Goal: Transaction & Acquisition: Purchase product/service

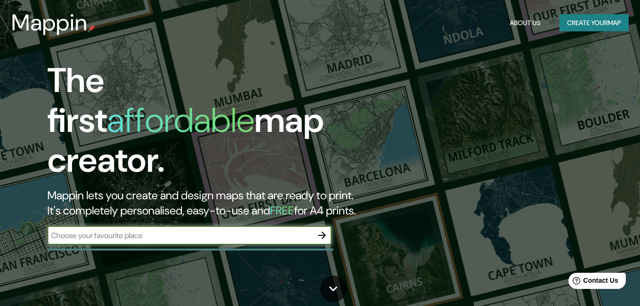
click at [320, 231] on icon "button" at bounding box center [322, 235] width 8 height 8
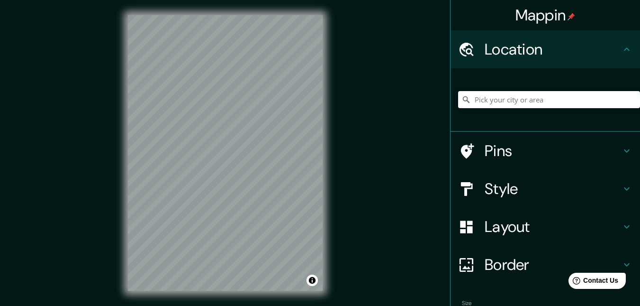
click at [323, 135] on div "© Mapbox © OpenStreetMap Improve this map" at bounding box center [225, 153] width 225 height 306
click at [392, 100] on div "Mappin Location Pins Style Layout Border Choose a border. Hint : you can make l…" at bounding box center [320, 160] width 640 height 321
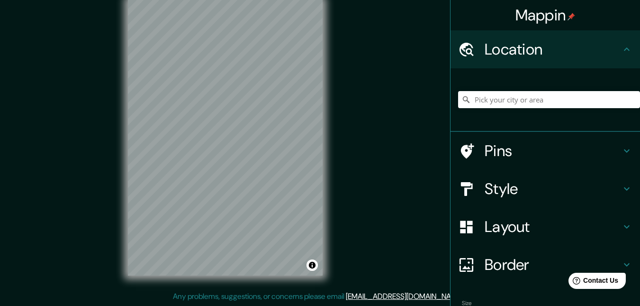
click at [411, 166] on div "Mappin Location Pins Style Layout Border Choose a border. Hint : you can make l…" at bounding box center [320, 145] width 640 height 321
click at [549, 159] on h4 "Pins" at bounding box center [553, 150] width 136 height 19
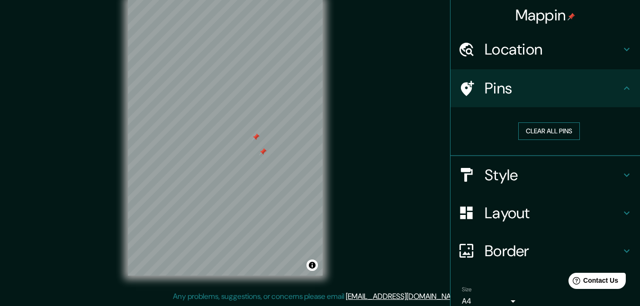
click at [561, 132] on button "Clear all pins" at bounding box center [549, 131] width 62 height 18
click at [547, 173] on h4 "Style" at bounding box center [553, 174] width 136 height 19
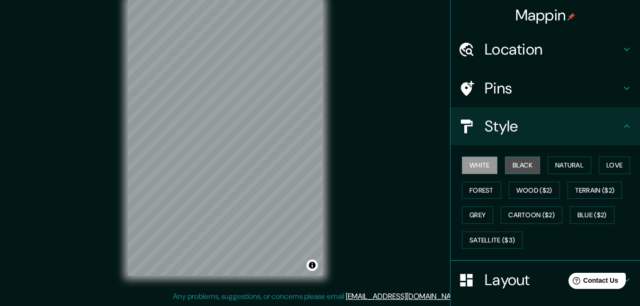
click at [530, 169] on button "Black" at bounding box center [523, 165] width 36 height 18
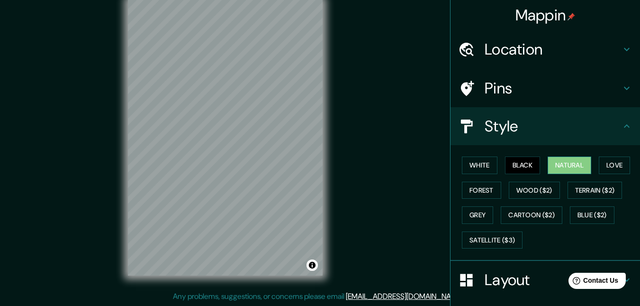
click at [571, 170] on button "Natural" at bounding box center [570, 165] width 44 height 18
click at [477, 216] on button "Grey" at bounding box center [477, 215] width 31 height 18
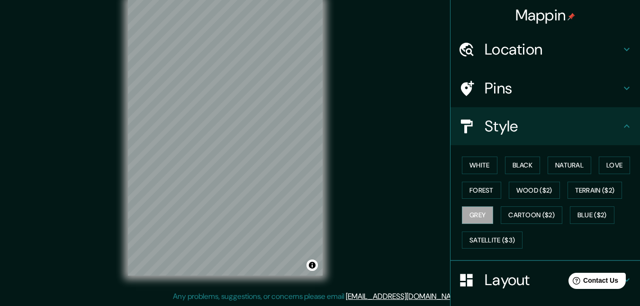
click at [348, 180] on div "Mappin Location Pins Style White Black Natural Love Forest Wood ($2) Terrain ($…" at bounding box center [320, 145] width 640 height 321
click at [532, 127] on h4 "Style" at bounding box center [553, 126] width 136 height 19
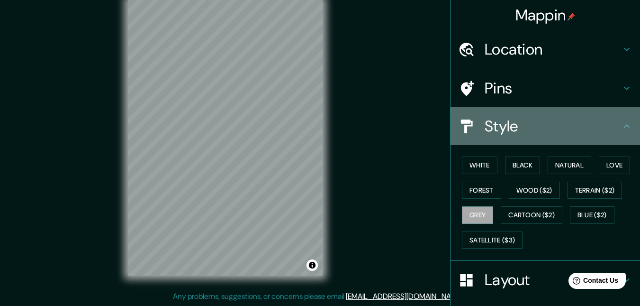
drag, startPoint x: 625, startPoint y: 132, endPoint x: 617, endPoint y: 133, distance: 7.6
click at [624, 132] on div "Style" at bounding box center [545, 126] width 189 height 38
click at [628, 118] on div "Style" at bounding box center [545, 126] width 189 height 38
click at [622, 121] on icon at bounding box center [626, 125] width 11 height 11
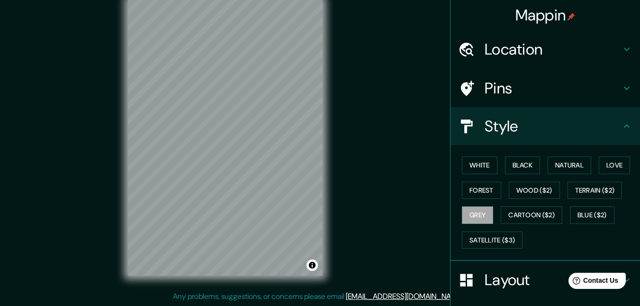
click at [509, 275] on h4 "Layout" at bounding box center [553, 279] width 136 height 19
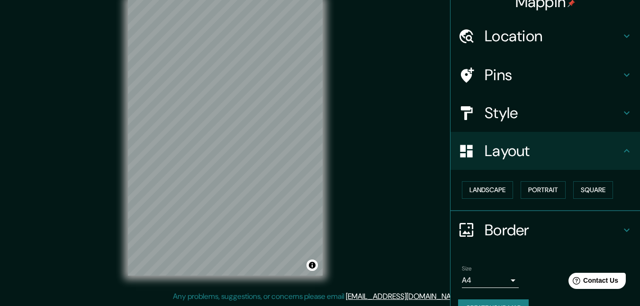
scroll to position [35, 0]
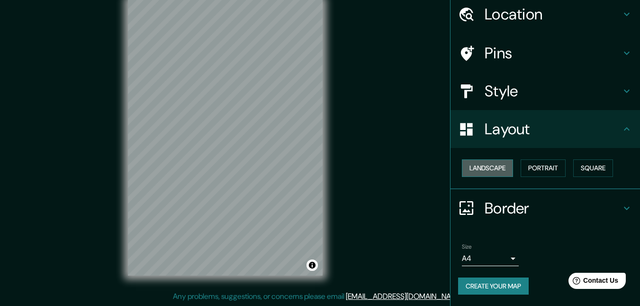
click at [505, 166] on button "Landscape" at bounding box center [487, 168] width 51 height 18
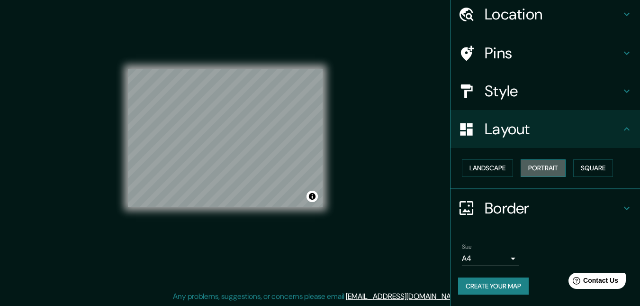
click at [549, 172] on button "Portrait" at bounding box center [543, 168] width 45 height 18
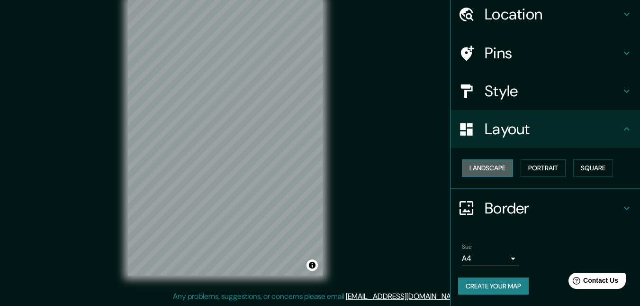
click at [503, 170] on button "Landscape" at bounding box center [487, 168] width 51 height 18
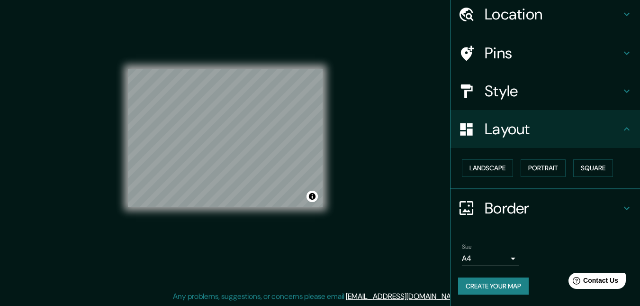
click at [496, 260] on body "Mappin Location Pins Style Layout Landscape Portrait Square Border Choose a bor…" at bounding box center [320, 138] width 640 height 306
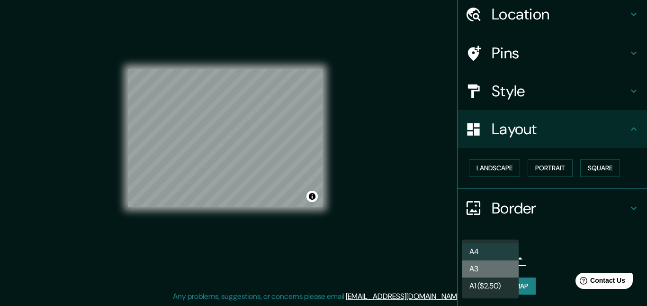
click at [495, 269] on li "A3" at bounding box center [490, 268] width 57 height 17
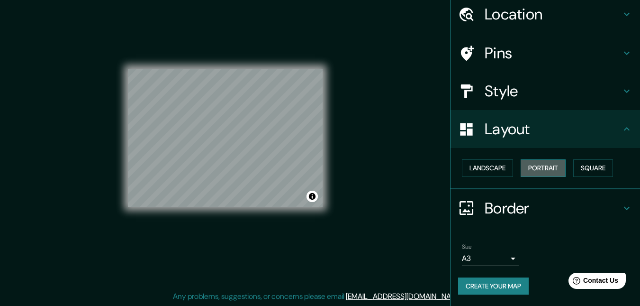
click at [553, 167] on button "Portrait" at bounding box center [543, 168] width 45 height 18
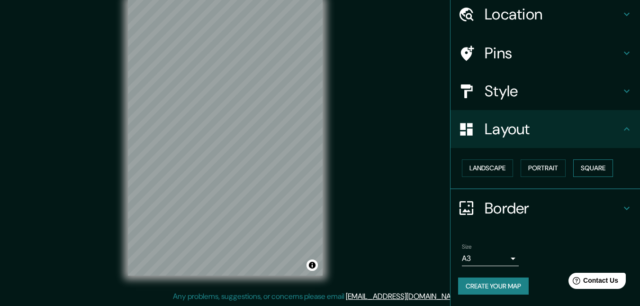
click at [581, 170] on button "Square" at bounding box center [593, 168] width 40 height 18
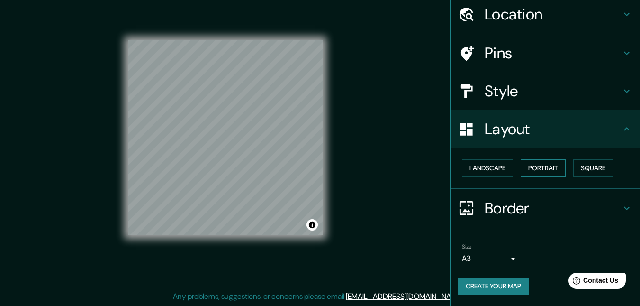
click at [547, 169] on button "Portrait" at bounding box center [543, 168] width 45 height 18
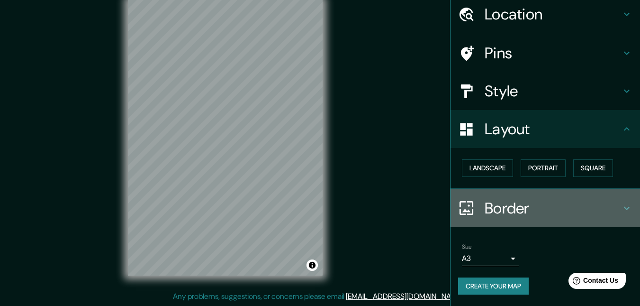
click at [554, 210] on h4 "Border" at bounding box center [553, 207] width 136 height 19
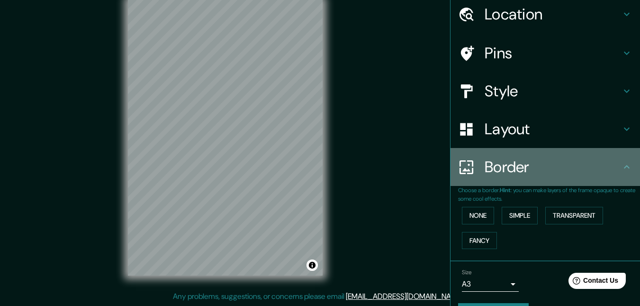
click at [526, 164] on h4 "Border" at bounding box center [553, 166] width 136 height 19
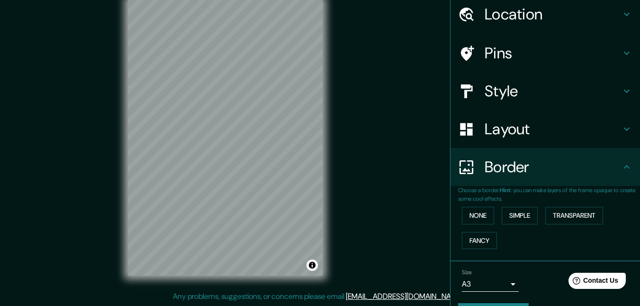
click at [552, 178] on div "Border" at bounding box center [545, 167] width 189 height 38
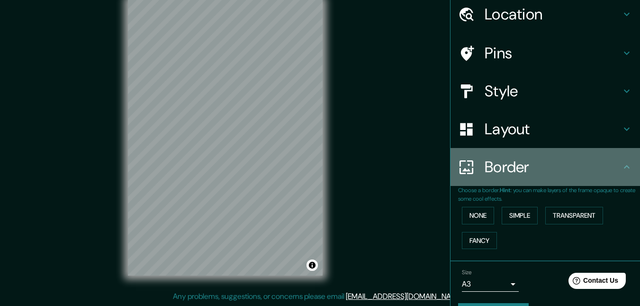
click at [621, 163] on icon at bounding box center [626, 166] width 11 height 11
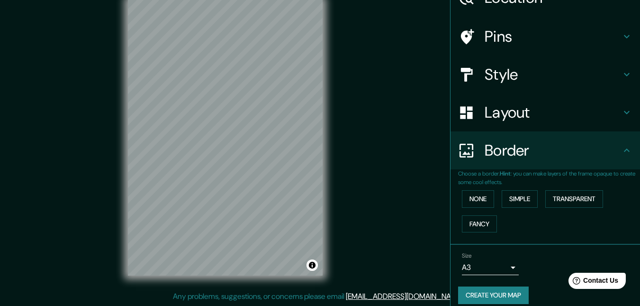
scroll to position [61, 0]
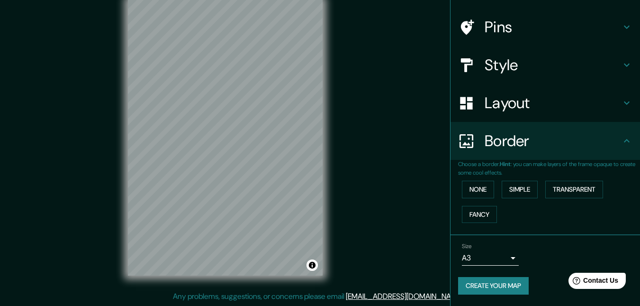
click at [487, 283] on button "Create your map" at bounding box center [493, 286] width 71 height 18
click at [502, 288] on button "Create your map" at bounding box center [493, 286] width 71 height 18
click at [503, 282] on div "Create your map" at bounding box center [545, 286] width 174 height 18
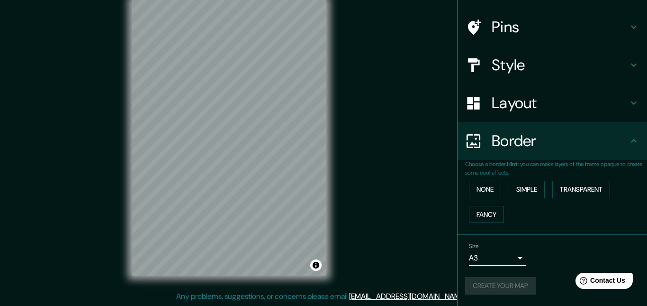
click at [487, 256] on body "Mappin Location Pins Style Layout Border Choose a border. Hint : you can make l…" at bounding box center [323, 138] width 647 height 306
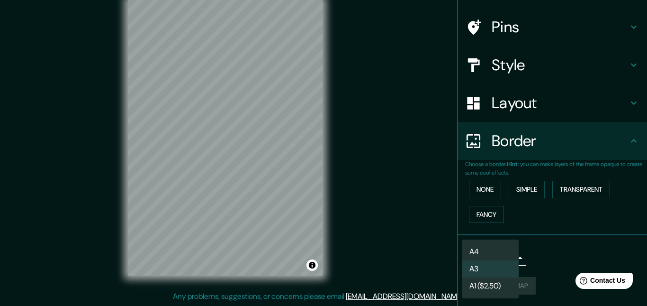
click at [499, 243] on li "A4" at bounding box center [490, 251] width 57 height 17
type input "single"
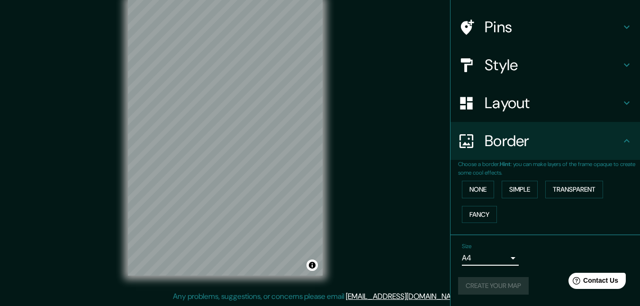
click at [497, 289] on div "Create your map" at bounding box center [545, 286] width 174 height 18
click at [532, 142] on h4 "Border" at bounding box center [553, 140] width 136 height 19
click at [602, 143] on h4 "Border" at bounding box center [553, 140] width 136 height 19
drag, startPoint x: 624, startPoint y: 151, endPoint x: 553, endPoint y: 163, distance: 72.1
click at [621, 153] on div "Border" at bounding box center [545, 141] width 189 height 38
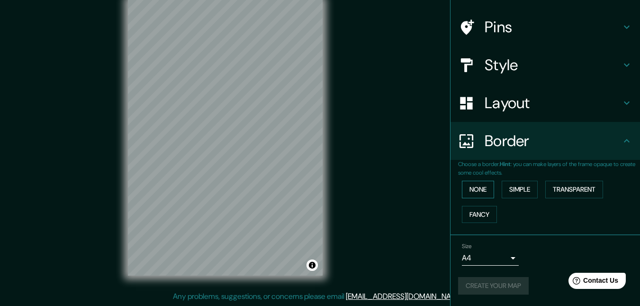
click at [478, 187] on button "None" at bounding box center [478, 189] width 32 height 18
click at [520, 191] on button "Simple" at bounding box center [520, 189] width 36 height 18
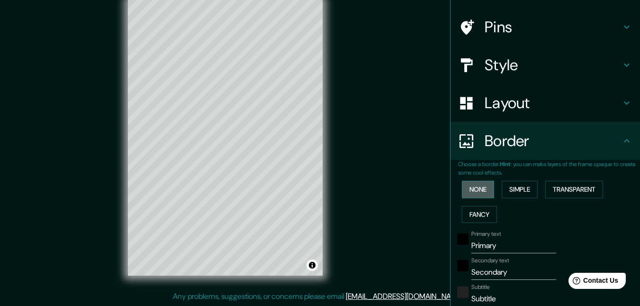
click at [472, 189] on button "None" at bounding box center [478, 189] width 32 height 18
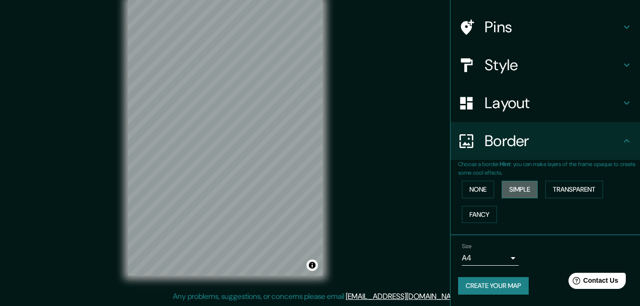
click at [506, 190] on button "Simple" at bounding box center [520, 189] width 36 height 18
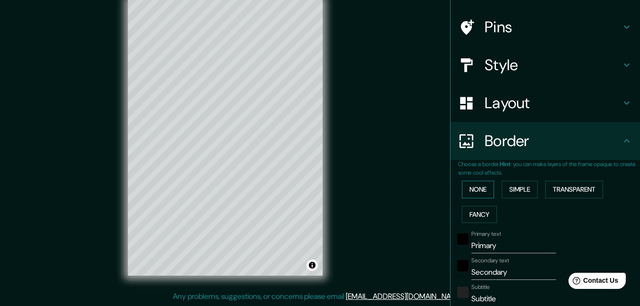
click at [473, 190] on button "None" at bounding box center [478, 189] width 32 height 18
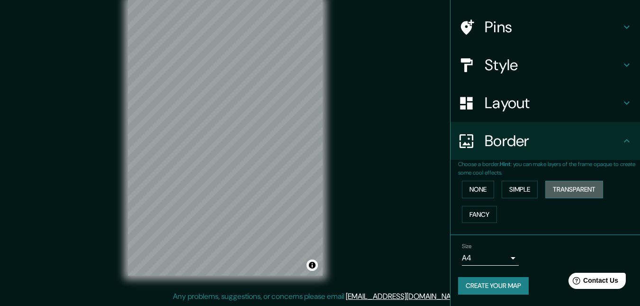
click at [569, 188] on button "Transparent" at bounding box center [574, 189] width 58 height 18
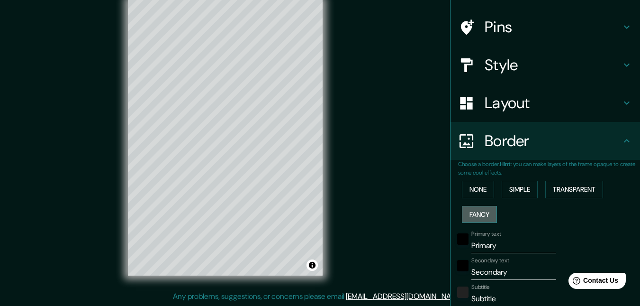
click at [483, 210] on button "Fancy" at bounding box center [479, 215] width 35 height 18
click at [475, 189] on button "None" at bounding box center [478, 189] width 32 height 18
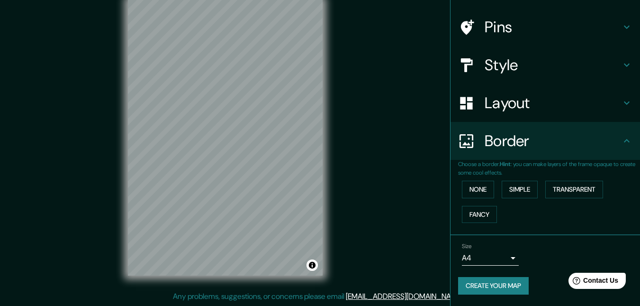
click at [492, 281] on button "Create your map" at bounding box center [493, 286] width 71 height 18
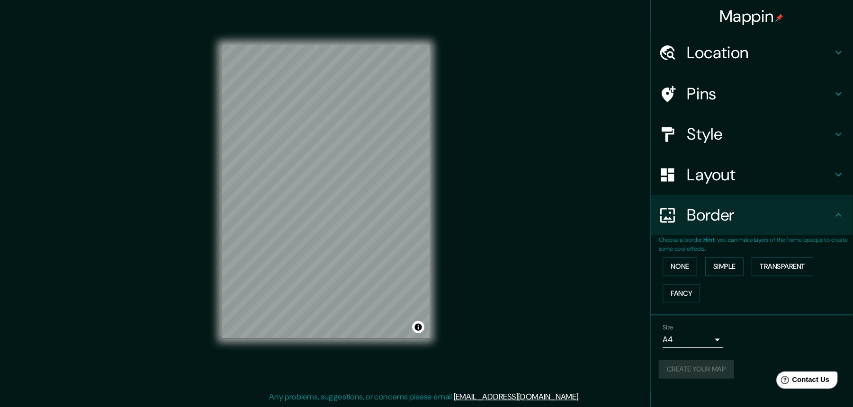
scroll to position [5, 0]
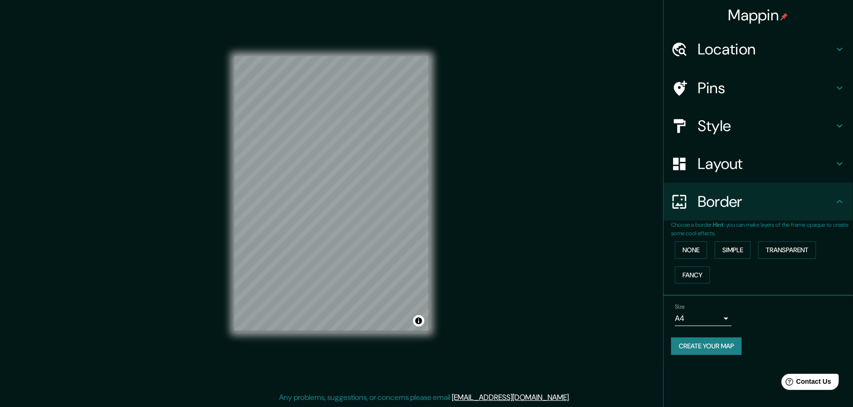
click at [640, 50] on h4 "Location" at bounding box center [766, 49] width 136 height 19
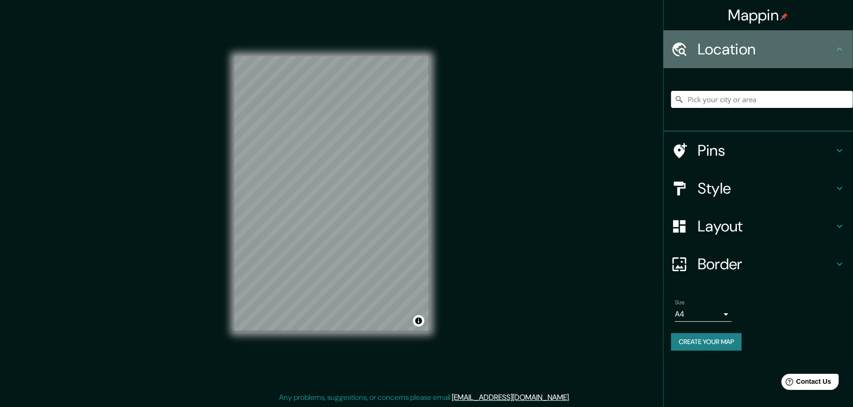
click at [640, 50] on h4 "Location" at bounding box center [766, 49] width 136 height 19
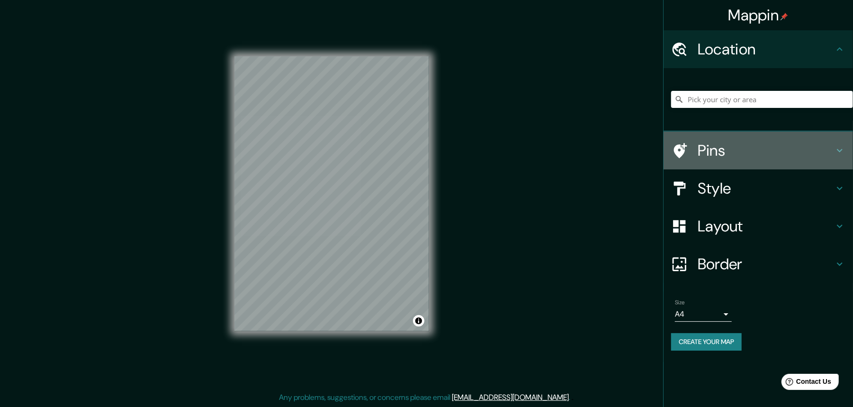
click at [640, 143] on h4 "Pins" at bounding box center [766, 150] width 136 height 19
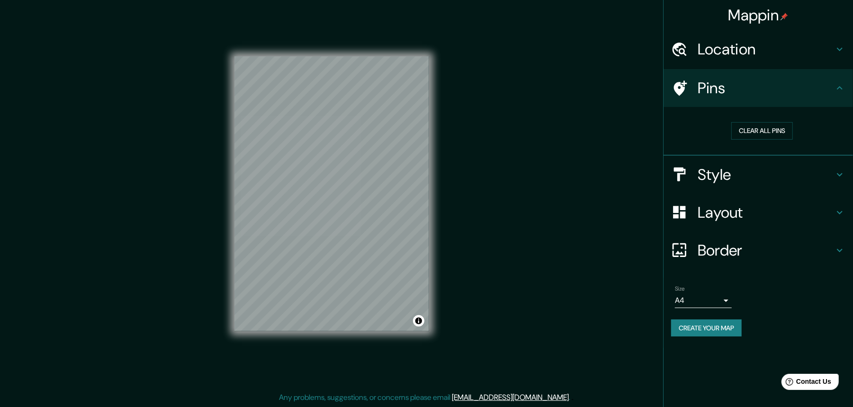
click at [640, 171] on h4 "Style" at bounding box center [766, 174] width 136 height 19
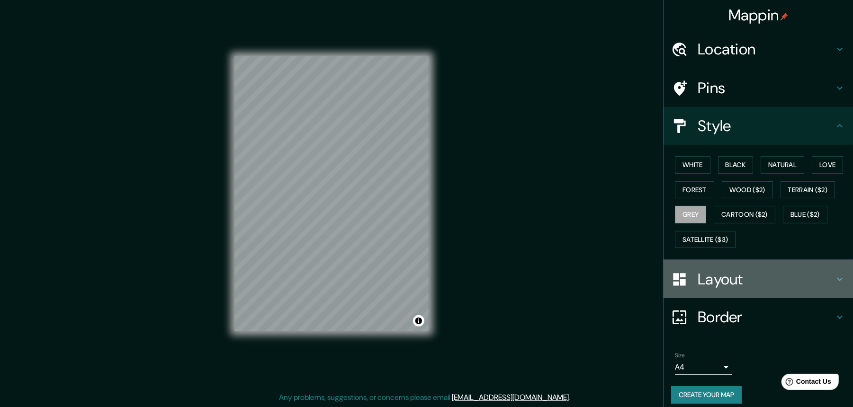
click at [640, 275] on h4 "Layout" at bounding box center [766, 279] width 136 height 19
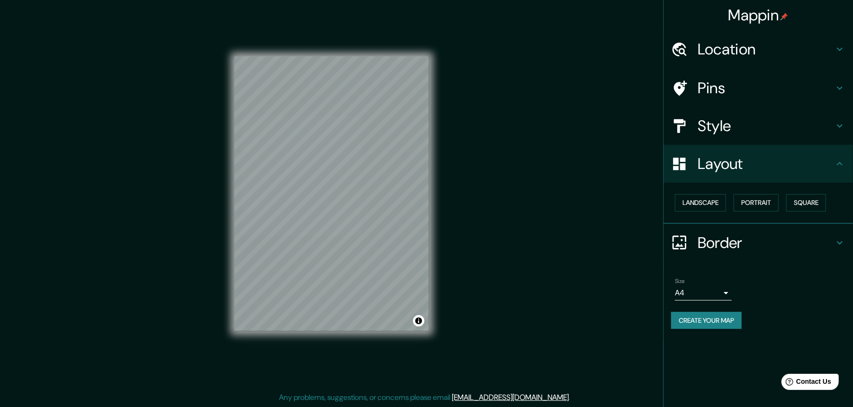
click at [640, 305] on button "Create your map" at bounding box center [706, 321] width 71 height 18
click at [424, 305] on button "Toggle attribution" at bounding box center [418, 321] width 11 height 11
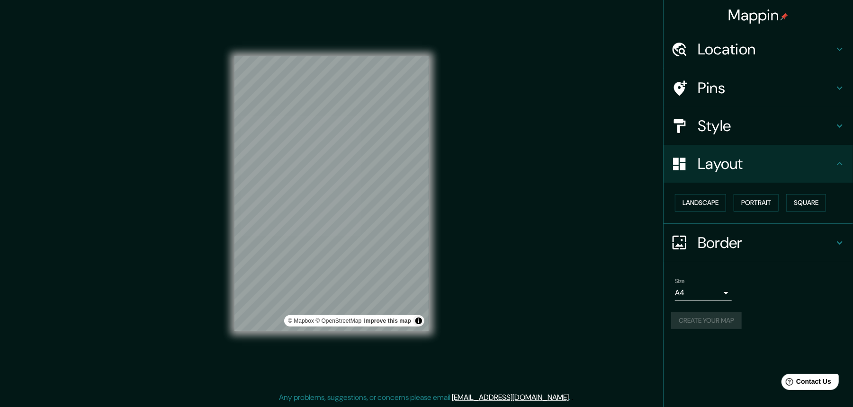
click at [529, 280] on div "Mappin Location Pins Style Layout Landscape Portrait Square Border Choose a bor…" at bounding box center [426, 201] width 853 height 412
click at [640, 305] on button "Create your map" at bounding box center [706, 321] width 71 height 18
click at [420, 305] on button "Toggle attribution" at bounding box center [418, 321] width 11 height 11
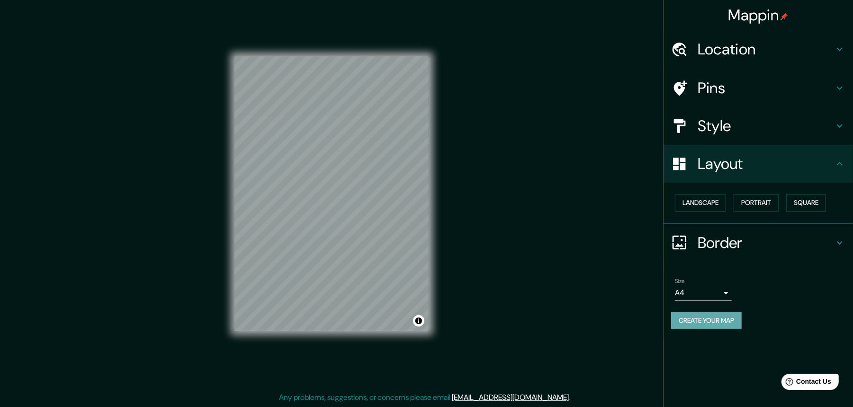
click at [640, 305] on button "Create your map" at bounding box center [706, 321] width 71 height 18
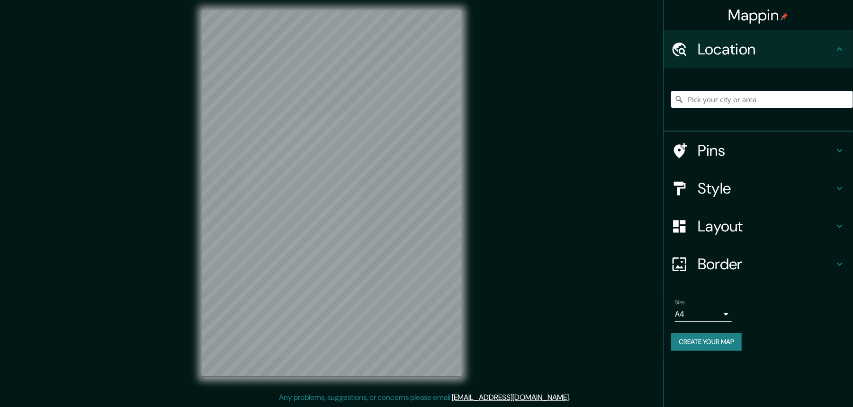
click at [652, 102] on div "Mappin Location Pins Style Layout Border Choose a border. Hint : you can make l…" at bounding box center [426, 201] width 853 height 412
click at [722, 103] on input "Pick your city or area" at bounding box center [762, 99] width 182 height 17
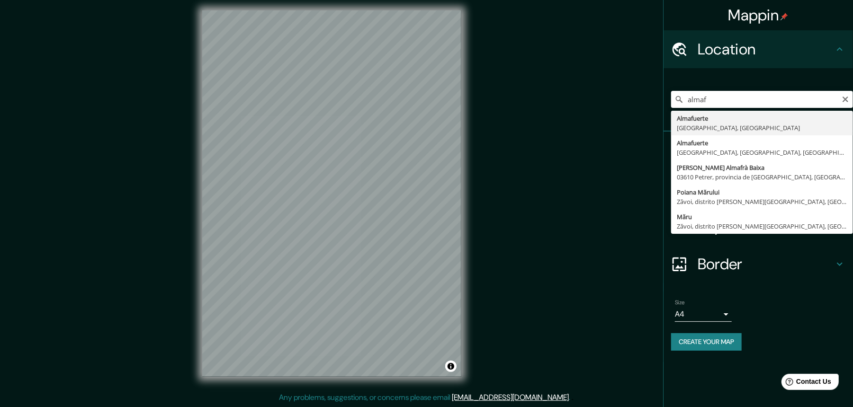
type input "Almafuerte, Provincia de Córdoba, Argentina"
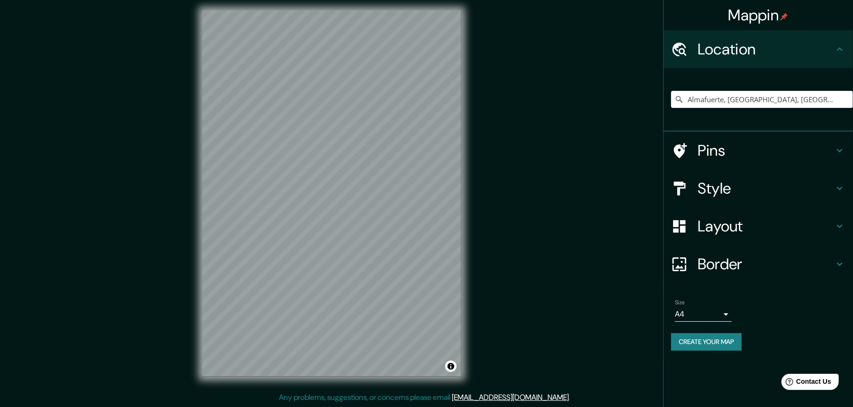
click at [724, 345] on button "Create your map" at bounding box center [706, 343] width 71 height 18
click at [707, 339] on button "Create your map" at bounding box center [706, 343] width 71 height 18
click at [743, 99] on input "Pick your city or area" at bounding box center [762, 99] width 182 height 17
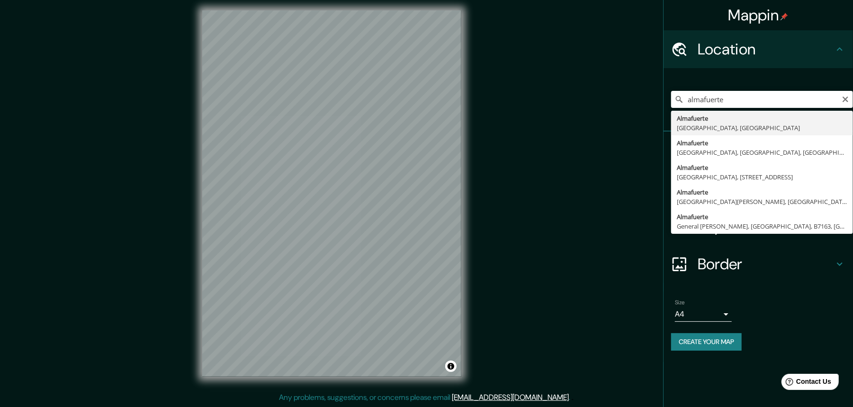
type input "Almafuerte, Provincia de Córdoba, Argentina"
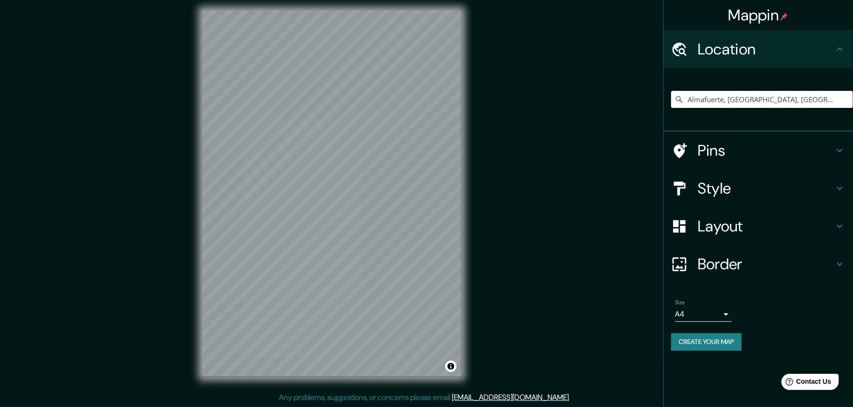
click at [551, 260] on div "Mappin Location Almafuerte, Provincia de Córdoba, Argentina Pins Style Layout B…" at bounding box center [426, 201] width 853 height 412
click at [712, 344] on button "Create your map" at bounding box center [706, 343] width 71 height 18
drag, startPoint x: 41, startPoint y: 9, endPoint x: 750, endPoint y: 394, distance: 807.0
click at [750, 394] on div "Mappin Location Almafuerte, Provincia de Córdoba, Argentina Pins Style Layout B…" at bounding box center [758, 203] width 190 height 407
click at [804, 378] on span "Contact Us" at bounding box center [813, 382] width 36 height 8
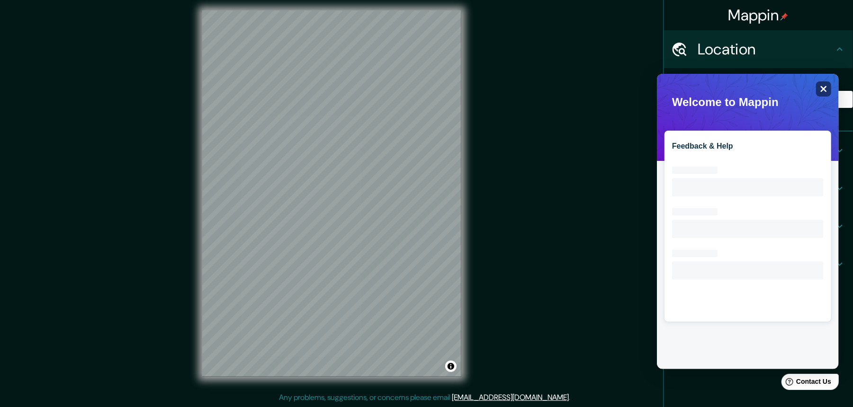
click at [820, 91] on icon "Close" at bounding box center [823, 88] width 7 height 7
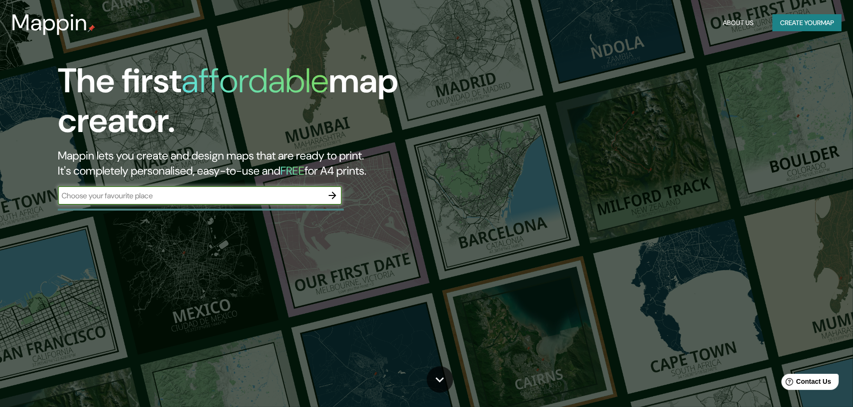
click at [822, 26] on button "Create your map" at bounding box center [807, 23] width 69 height 18
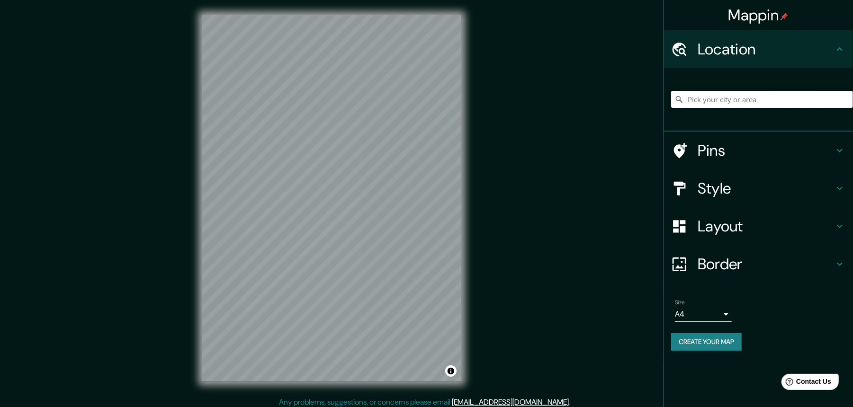
click at [711, 97] on input "Pick your city or area" at bounding box center [762, 99] width 182 height 17
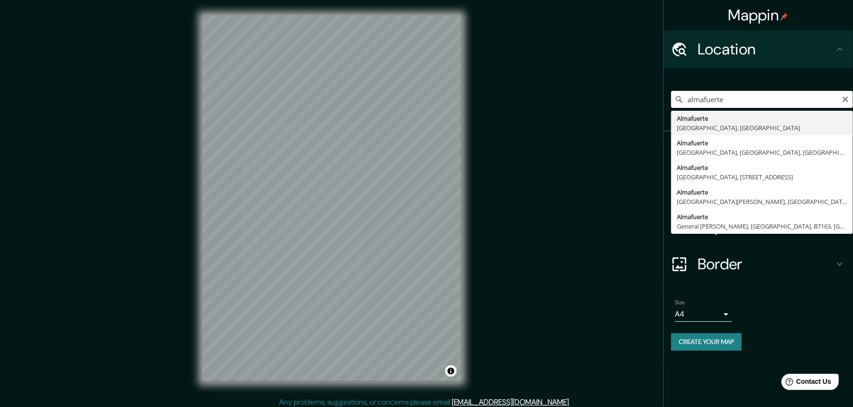
type input "Almafuerte, Provincia de Córdoba, Argentina"
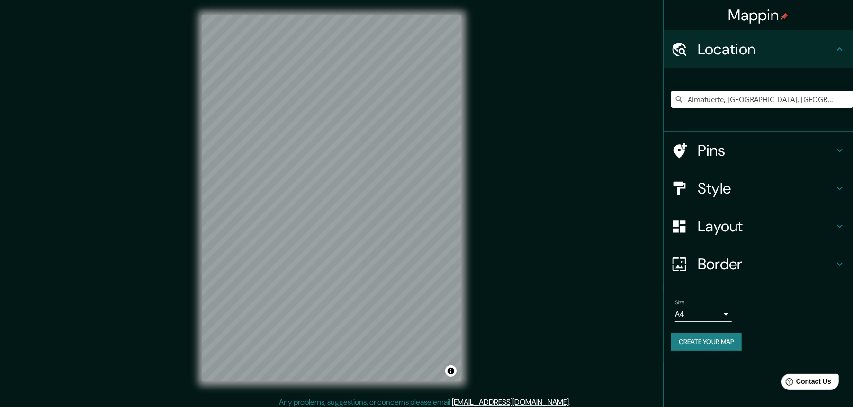
click at [550, 196] on div "Mappin Location Almafuerte, Provincia de Córdoba, Argentina Pins Style Layout B…" at bounding box center [426, 206] width 853 height 412
click at [714, 341] on button "Create your map" at bounding box center [706, 343] width 71 height 18
click at [760, 191] on h4 "Style" at bounding box center [766, 188] width 136 height 19
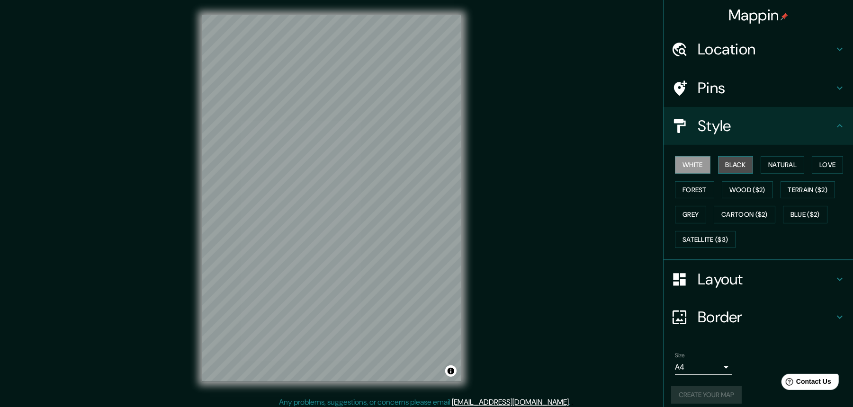
click at [731, 163] on button "Black" at bounding box center [736, 165] width 36 height 18
click at [699, 280] on h4 "Layout" at bounding box center [766, 279] width 136 height 19
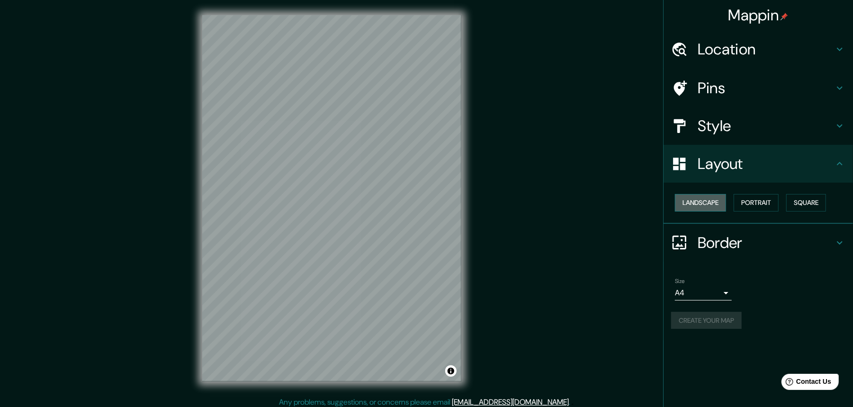
click at [703, 205] on button "Landscape" at bounding box center [700, 203] width 51 height 18
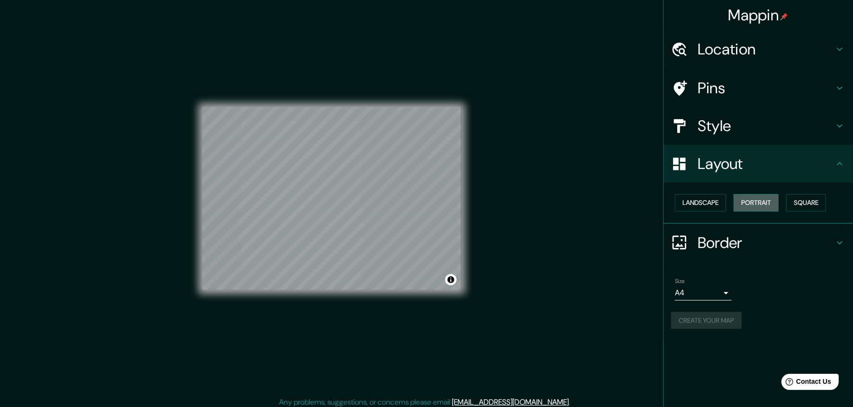
click at [753, 208] on button "Portrait" at bounding box center [756, 203] width 45 height 18
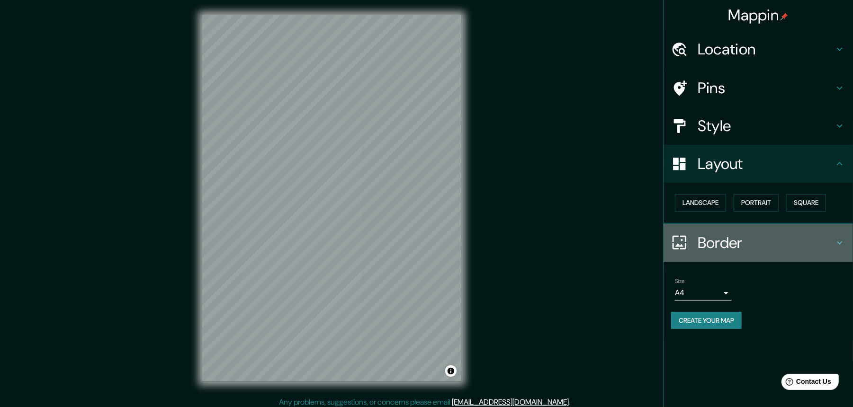
click at [749, 239] on h4 "Border" at bounding box center [766, 243] width 136 height 19
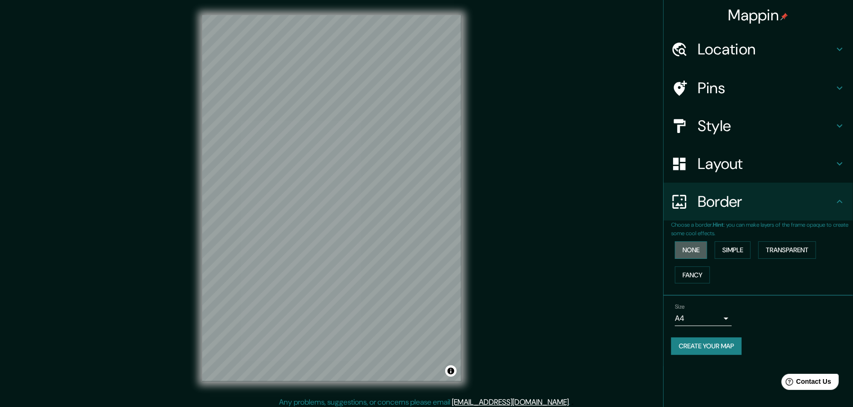
click at [693, 249] on button "None" at bounding box center [691, 251] width 32 height 18
click at [706, 342] on button "Create your map" at bounding box center [706, 347] width 71 height 18
